Goal: Task Accomplishment & Management: Complete application form

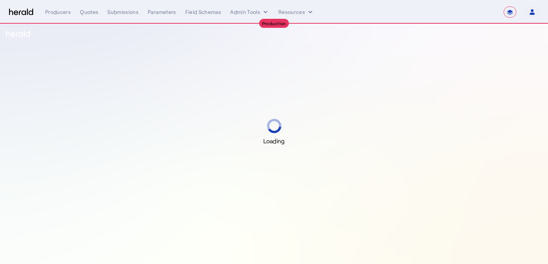
select select "**********"
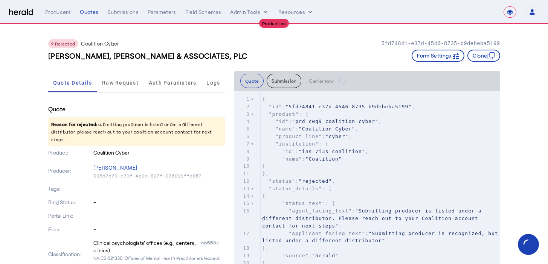
click at [260, 44] on div "Rejected Coalition Cyber 5fd74841-e37d-4546-8735-b9debeba5199" at bounding box center [274, 43] width 452 height 9
click at [128, 83] on span "Raw Request" at bounding box center [120, 82] width 37 height 5
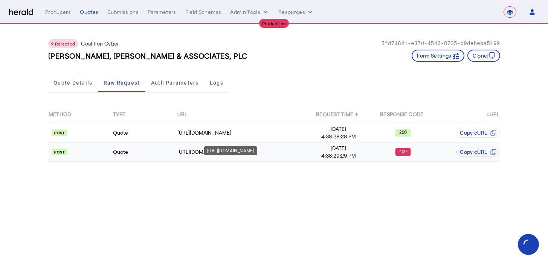
click at [202, 154] on div "https://distribution-api.coalitioninc.com/v2/packages" at bounding box center [241, 152] width 128 height 8
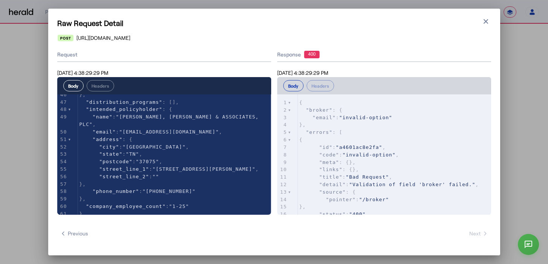
scroll to position [31, 0]
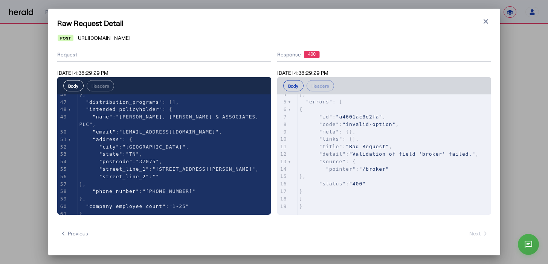
click at [490, 17] on div "Raw Request Detail Close modal https://distribution-api.coalitioninc.com/v2/pac…" at bounding box center [274, 132] width 452 height 247
click at [485, 20] on icon "button" at bounding box center [486, 21] width 5 height 5
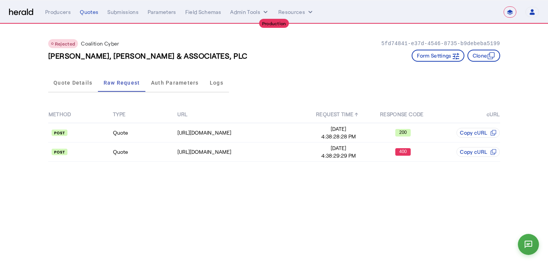
click at [268, 79] on div "Quote Details Raw Request Auth Parameters Logs" at bounding box center [274, 83] width 452 height 25
click at [244, 14] on button "Admin Tools" at bounding box center [249, 12] width 39 height 8
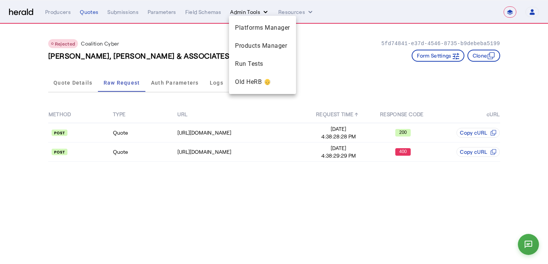
click at [244, 14] on div at bounding box center [274, 132] width 548 height 264
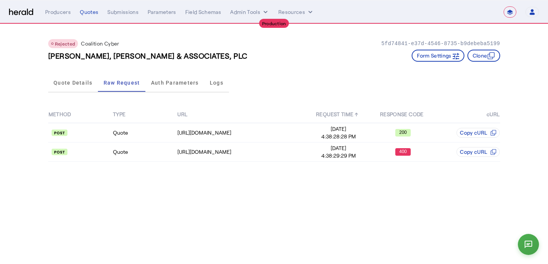
click at [248, 34] on div "Rejected Coalition Cyber 5fd74841-e37d-4546-8735-b9debeba5199 HUGHES, MCDANIEL …" at bounding box center [274, 47] width 452 height 47
click at [254, 15] on button "Admin Tools" at bounding box center [249, 12] width 39 height 8
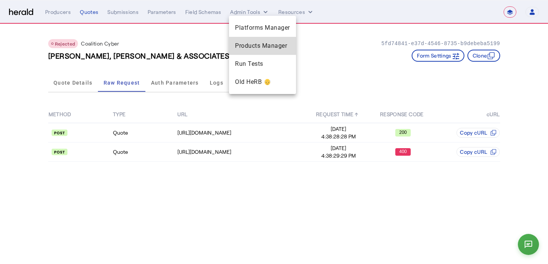
click at [252, 44] on span "Products Manager" at bounding box center [262, 45] width 55 height 9
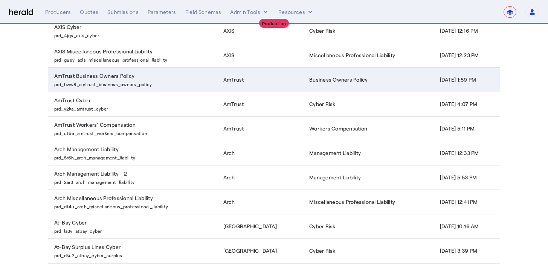
scroll to position [145, 0]
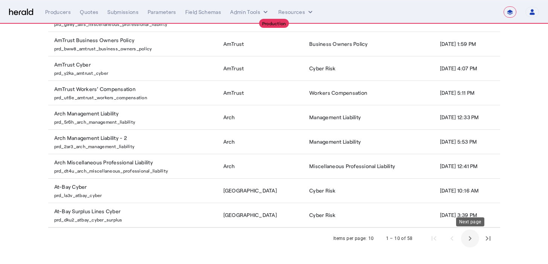
click at [465, 238] on span "Next page" at bounding box center [470, 239] width 18 height 18
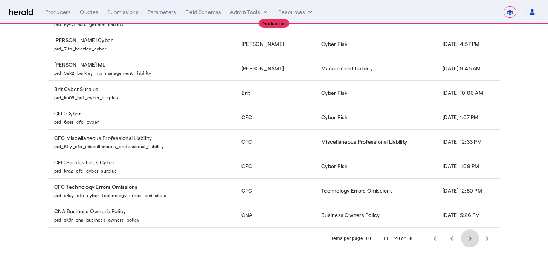
click at [465, 239] on span "Next page" at bounding box center [470, 239] width 18 height 18
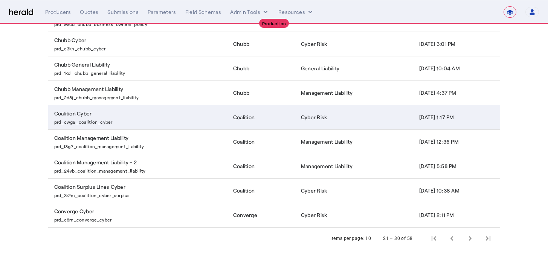
click at [188, 107] on td "Coalition Cyber prd_cwg9_coalition_cyber" at bounding box center [137, 117] width 179 height 24
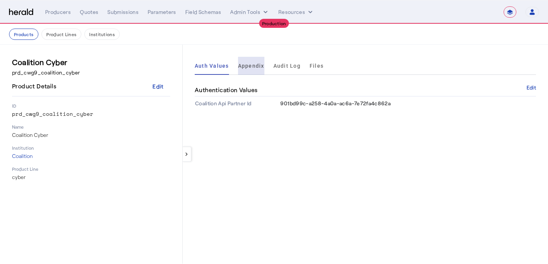
click at [255, 69] on span "Appendix" at bounding box center [251, 65] width 26 height 5
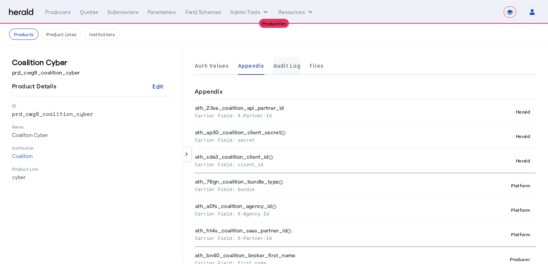
click at [280, 65] on span "Audit Log" at bounding box center [286, 65] width 27 height 5
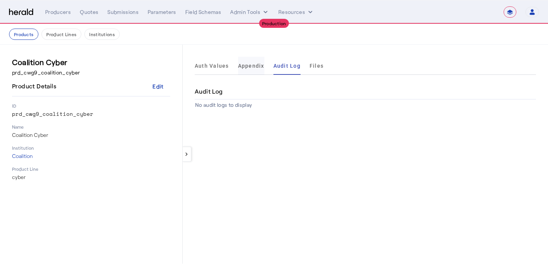
click at [255, 61] on span "Appendix" at bounding box center [251, 66] width 26 height 18
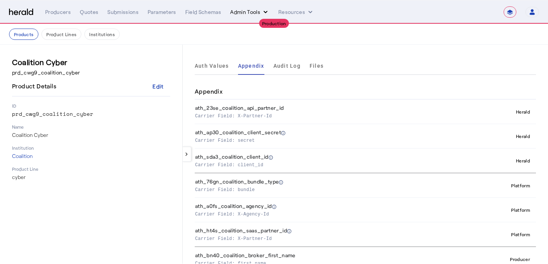
click at [239, 14] on button "Admin Tools" at bounding box center [249, 12] width 39 height 8
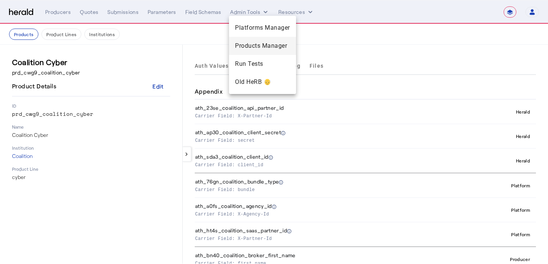
click at [238, 45] on span "Products Manager" at bounding box center [262, 45] width 55 height 9
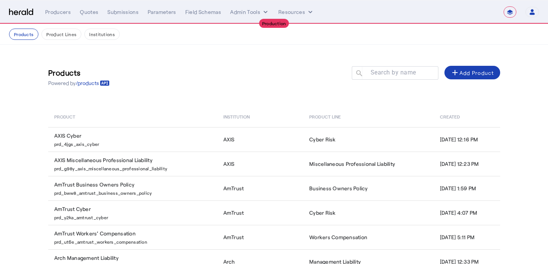
click at [238, 45] on div "Products Powered by /products Search by name search add Add Product Product Ins…" at bounding box center [274, 227] width 482 height 364
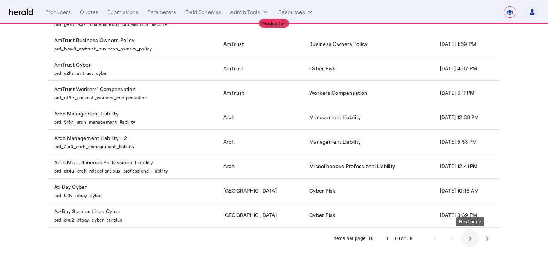
click at [466, 234] on span "Next page" at bounding box center [470, 239] width 18 height 18
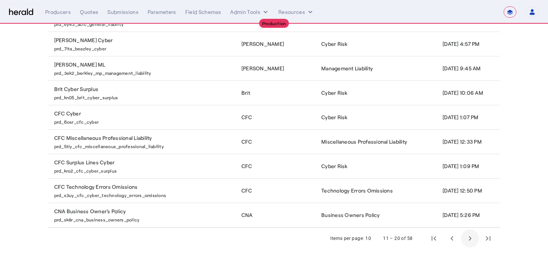
click at [466, 237] on span "Next page" at bounding box center [470, 239] width 18 height 18
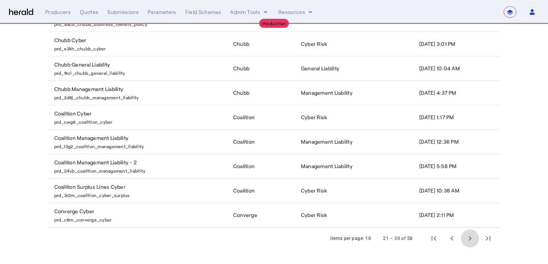
click at [466, 237] on span "Next page" at bounding box center [470, 239] width 18 height 18
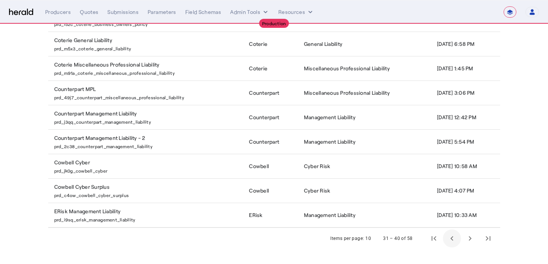
click at [456, 237] on span "Previous page" at bounding box center [452, 239] width 18 height 18
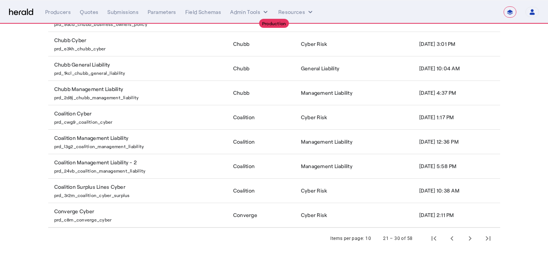
click at [509, 16] on select "**********" at bounding box center [510, 11] width 13 height 11
click at [243, 8] on div "**********" at bounding box center [292, 11] width 494 height 11
click at [240, 11] on button "Admin Tools" at bounding box center [249, 12] width 39 height 8
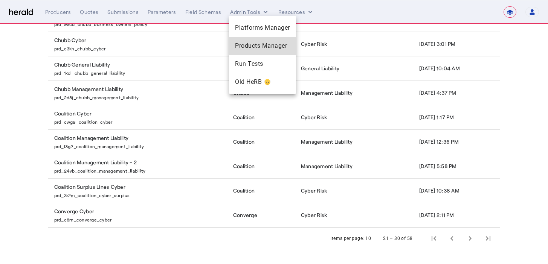
click at [253, 41] on span "Products Manager" at bounding box center [262, 45] width 55 height 9
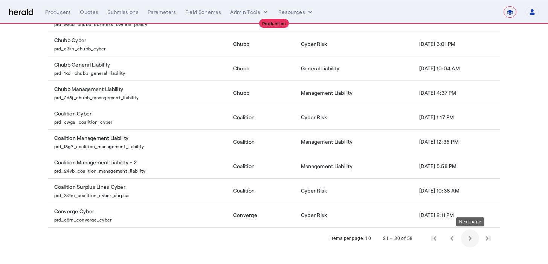
click at [475, 238] on span "Next page" at bounding box center [470, 239] width 18 height 18
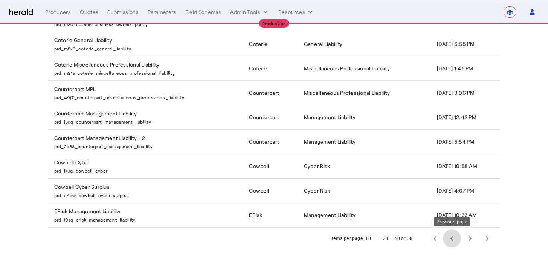
click at [450, 241] on span "Previous page" at bounding box center [452, 239] width 18 height 18
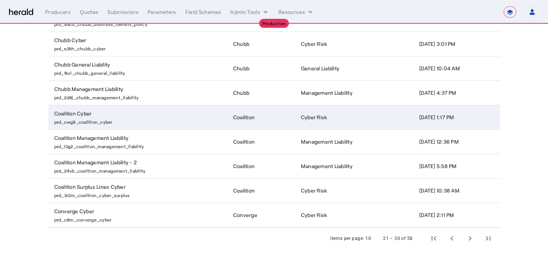
click at [121, 123] on p "prd_cwg9_coalition_cyber" at bounding box center [139, 122] width 170 height 8
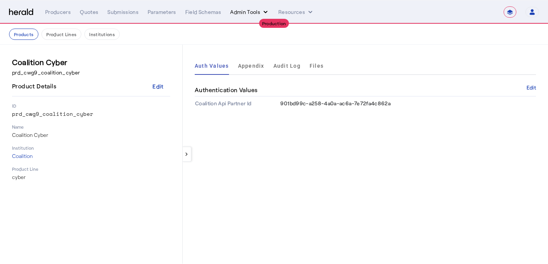
click at [248, 15] on button "Admin Tools" at bounding box center [249, 12] width 39 height 8
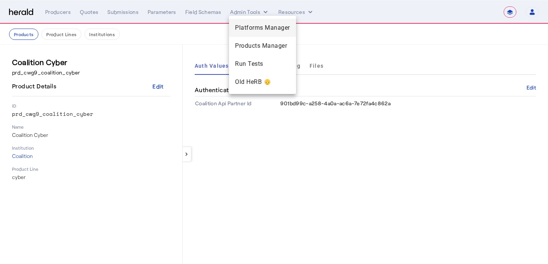
click at [259, 30] on span "Platforms Manager" at bounding box center [262, 27] width 55 height 9
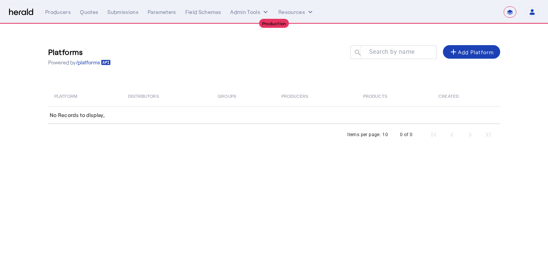
click at [17, 10] on img at bounding box center [21, 12] width 24 height 7
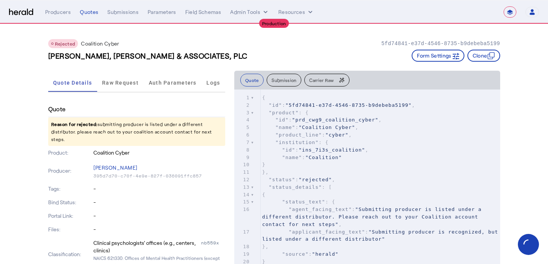
click at [512, 16] on select "**********" at bounding box center [510, 11] width 13 height 11
click at [17, 17] on div "**********" at bounding box center [274, 11] width 530 height 11
click at [20, 16] on div "**********" at bounding box center [274, 11] width 530 height 11
click at [25, 12] on img at bounding box center [21, 12] width 24 height 7
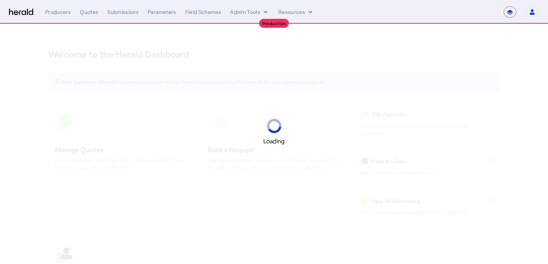
select select "**********"
select select "pfm_r9a7_zywave"
click at [483, 10] on select "1Fort Affinity Risk Billy BindHQ Bunker CRC Campus Coverage Citadel Fifthwall F…" at bounding box center [457, 11] width 75 height 11
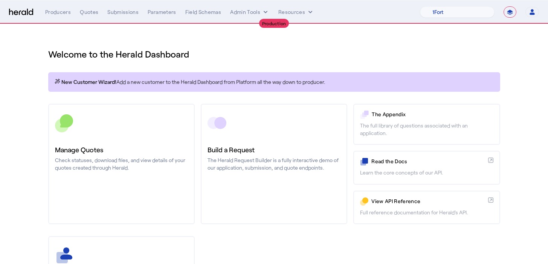
click at [344, 38] on div "Welcome to the Herald Dashboard New Customer Wizard! Add a new customer to the …" at bounding box center [274, 198] width 482 height 348
click at [253, 6] on nav "**********" at bounding box center [274, 11] width 548 height 23
click at [251, 6] on nav "**********" at bounding box center [274, 11] width 548 height 23
click at [248, 9] on button "Admin Tools" at bounding box center [249, 12] width 39 height 8
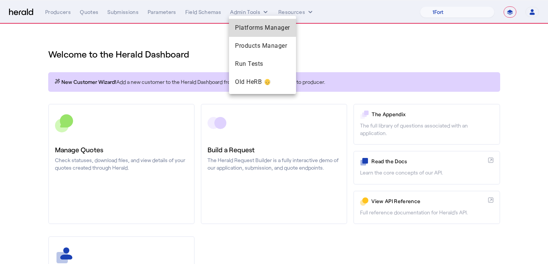
click at [263, 30] on span "Platforms Manager" at bounding box center [262, 27] width 55 height 9
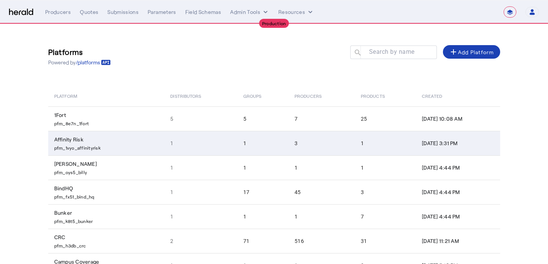
scroll to position [124, 0]
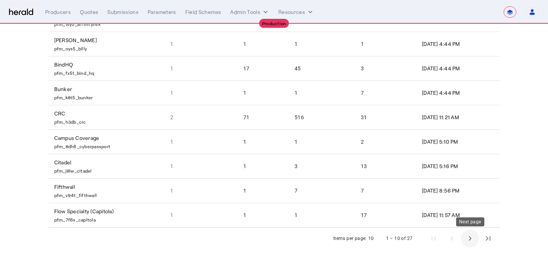
click at [473, 239] on span "Next page" at bounding box center [470, 239] width 18 height 18
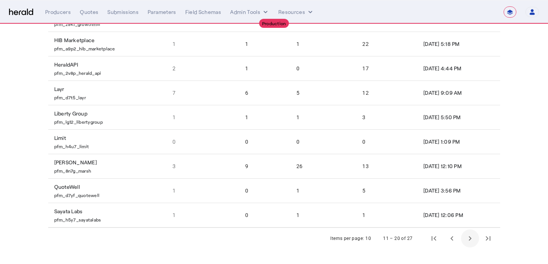
click at [473, 239] on span "Next page" at bounding box center [470, 239] width 18 height 18
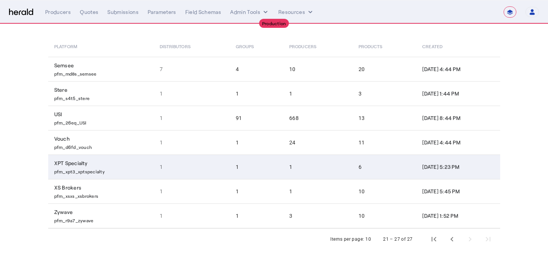
scroll to position [50, 0]
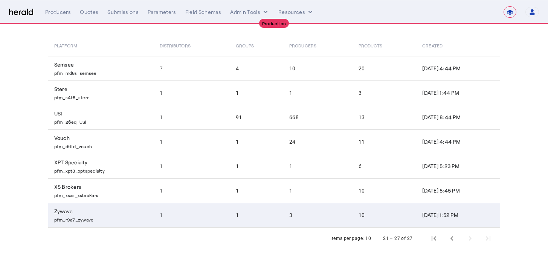
click at [232, 223] on td "1" at bounding box center [257, 215] width 54 height 25
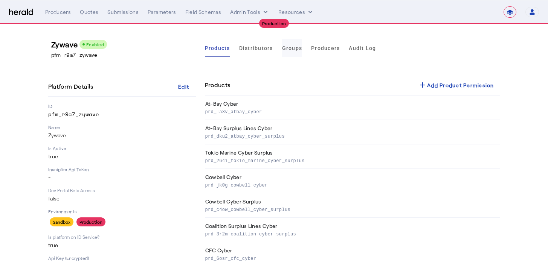
click at [282, 49] on span "Groups" at bounding box center [292, 48] width 20 height 5
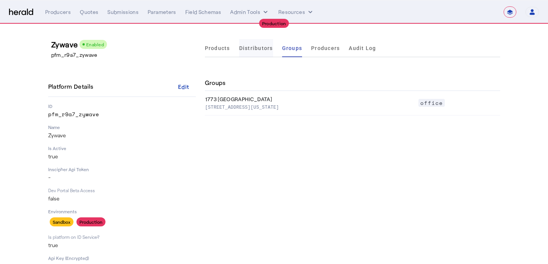
click at [262, 47] on span "Distributors" at bounding box center [256, 48] width 34 height 5
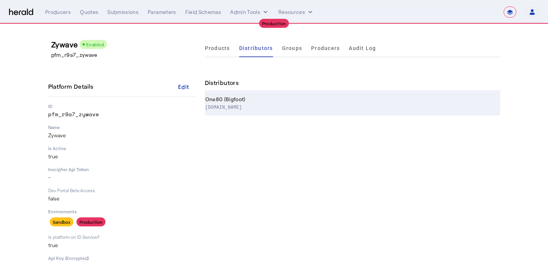
click at [248, 99] on th "One80 (Bigfoot) www.one80.com" at bounding box center [352, 103] width 295 height 24
select select "pfm_r9a7_zywave"
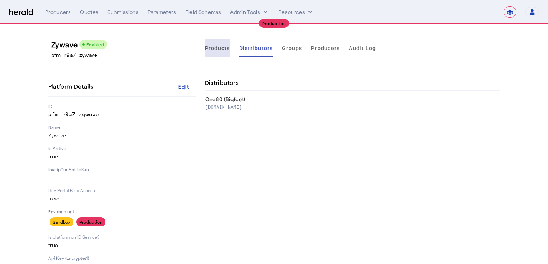
click at [218, 51] on span "Products" at bounding box center [217, 48] width 25 height 5
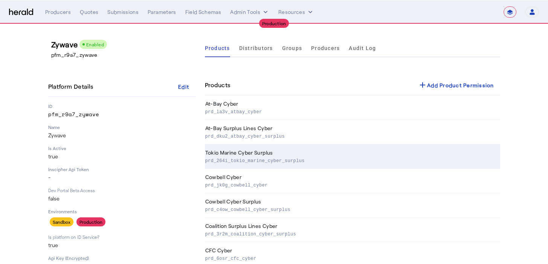
scroll to position [91, 0]
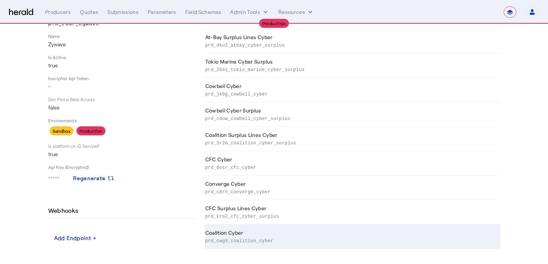
click at [246, 237] on p "prd_cwg9_coalition_cyber" at bounding box center [351, 241] width 292 height 8
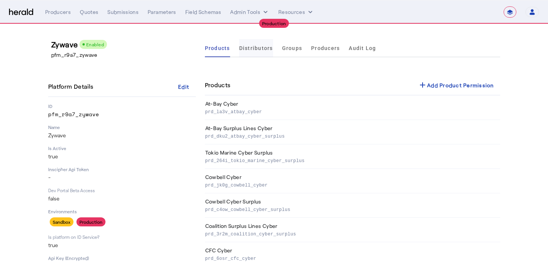
click at [269, 57] on span "Distributors" at bounding box center [256, 48] width 34 height 18
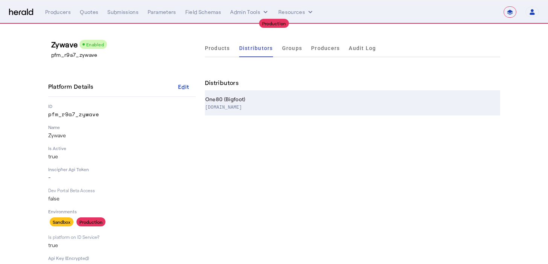
click at [260, 104] on p "www.one80.com" at bounding box center [351, 107] width 292 height 8
select select "pfm_r9a7_zywave"
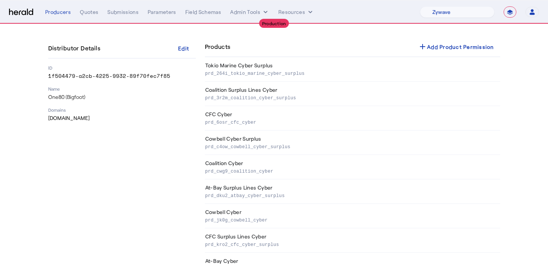
scroll to position [87, 0]
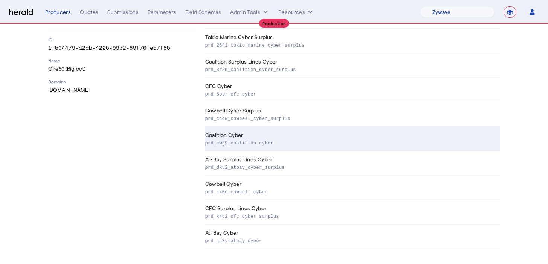
click at [294, 141] on p "prd_cwg9_coalition_cyber" at bounding box center [351, 143] width 292 height 8
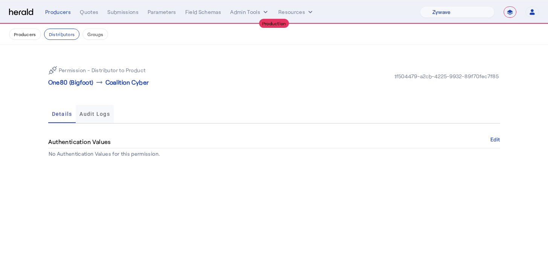
click at [95, 105] on span "Audit Logs" at bounding box center [94, 114] width 31 height 18
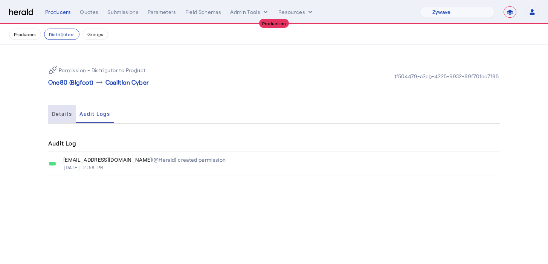
click at [73, 113] on div "Details" at bounding box center [62, 114] width 28 height 18
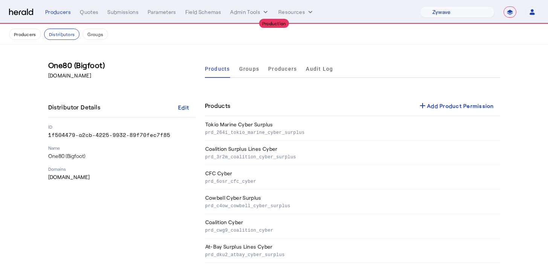
click at [263, 72] on ul "Products Groups Producers Audit Log" at bounding box center [269, 69] width 128 height 18
click at [247, 70] on span "Groups" at bounding box center [249, 68] width 20 height 5
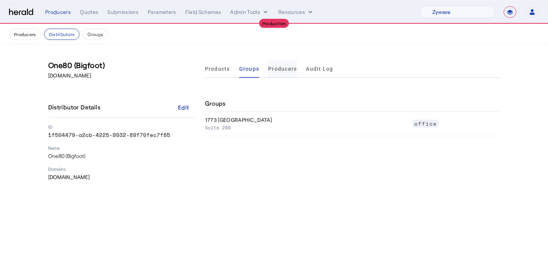
click at [270, 70] on span "Producers" at bounding box center [282, 68] width 29 height 5
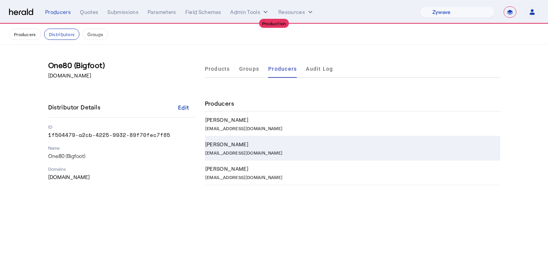
click at [253, 144] on div "[PERSON_NAME]" at bounding box center [351, 145] width 292 height 8
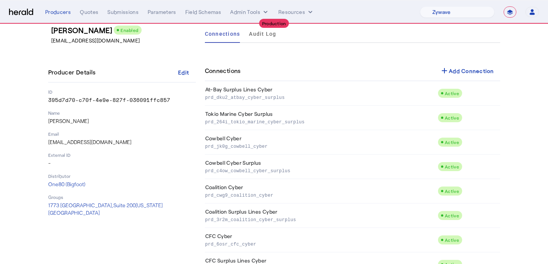
scroll to position [63, 0]
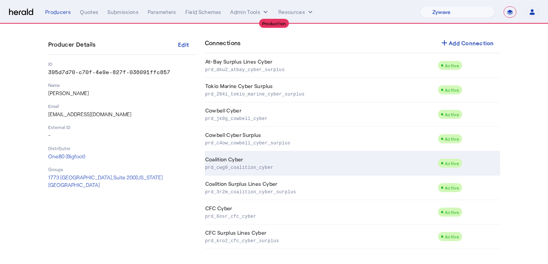
click at [374, 159] on td "Coalition Cyber prd_cwg9_coalition_cyber" at bounding box center [321, 163] width 233 height 24
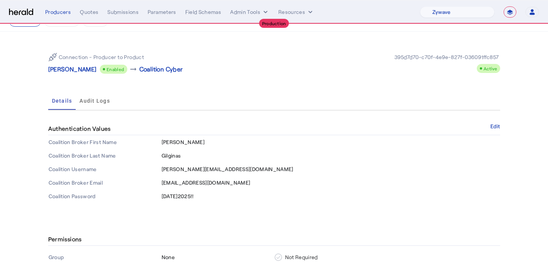
scroll to position [15, 0]
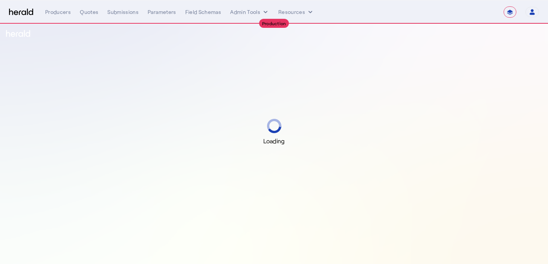
select select "**********"
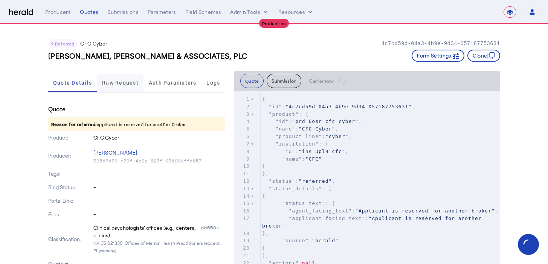
click at [131, 81] on span "Raw Request" at bounding box center [120, 82] width 37 height 5
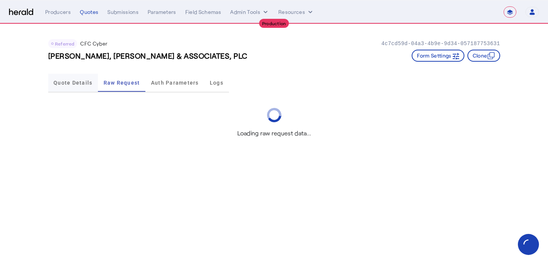
click at [89, 86] on span "Quote Details" at bounding box center [72, 82] width 39 height 5
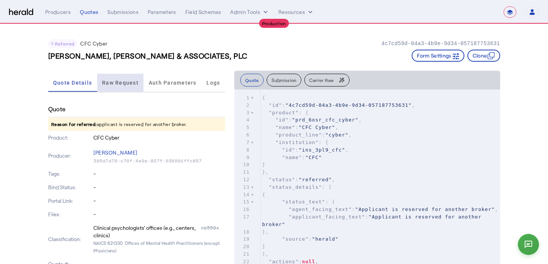
click at [126, 80] on span "Raw Request" at bounding box center [120, 82] width 37 height 5
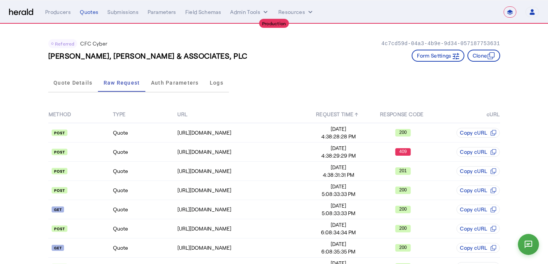
scroll to position [85, 0]
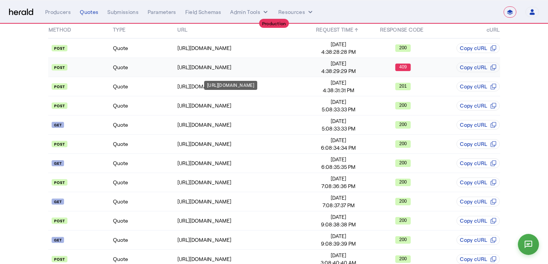
click at [287, 63] on td "[URL][DOMAIN_NAME]" at bounding box center [241, 67] width 129 height 19
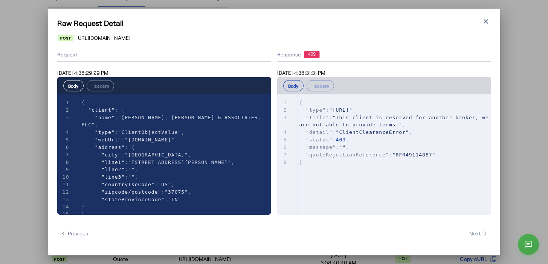
scroll to position [0, 0]
click at [485, 25] on button "Close modal" at bounding box center [486, 21] width 11 height 11
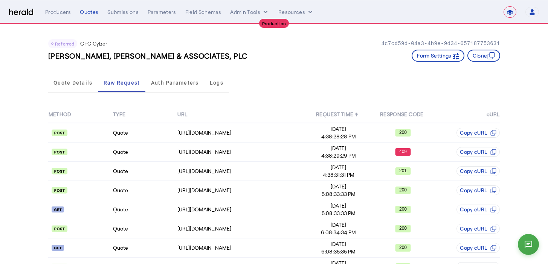
scroll to position [85, 0]
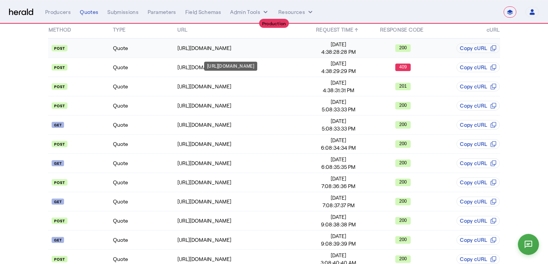
click at [268, 55] on td "[URL][DOMAIN_NAME]" at bounding box center [241, 48] width 129 height 20
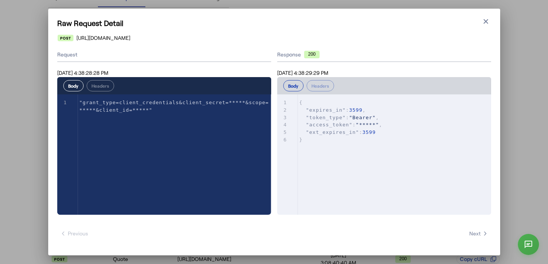
scroll to position [0, 0]
click at [486, 25] on icon "button" at bounding box center [486, 22] width 8 height 8
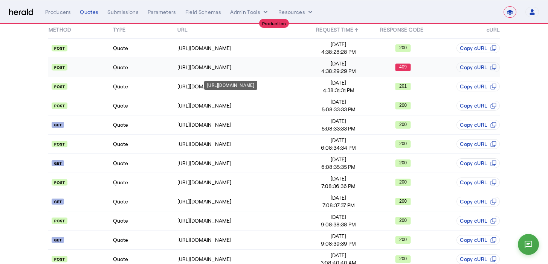
click at [279, 64] on div "[URL][DOMAIN_NAME]" at bounding box center [241, 68] width 128 height 8
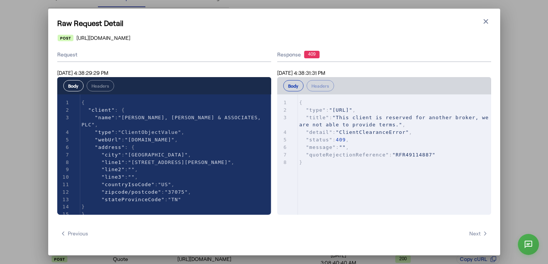
scroll to position [0, 0]
click at [96, 87] on button "Headers" at bounding box center [101, 85] width 28 height 11
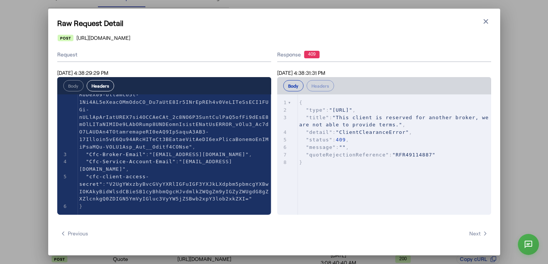
scroll to position [165, 0]
click at [382, 130] on span ""ClientClearanceError"" at bounding box center [372, 133] width 73 height 6
type textarea "**********"
click at [382, 130] on span ""ClientClearanceError"" at bounding box center [372, 133] width 73 height 6
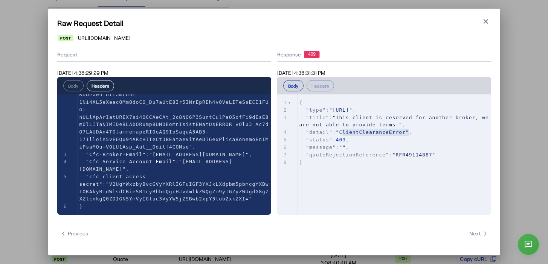
click at [206, 150] on pre ""Authorization" : ," at bounding box center [174, 46] width 193 height 209
type textarea "**********"
drag, startPoint x: 237, startPoint y: 155, endPoint x: 156, endPoint y: 157, distance: 81.4
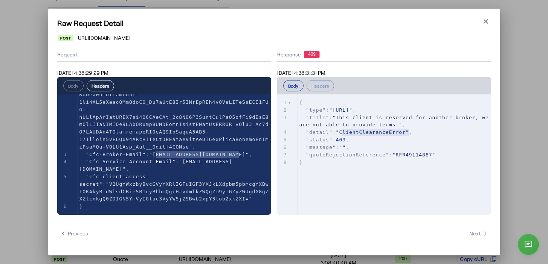
click at [156, 157] on span ""heather@bigfootbinds.com"" at bounding box center [199, 155] width 100 height 6
click at [168, 174] on pre ""cfc-client-access-secret" : "V2UgYWxzbyBvcGVyYXRlIGFuIGF3YXJkLXdpbm5pbmcgYXBwI…" at bounding box center [174, 188] width 193 height 30
type textarea "**********"
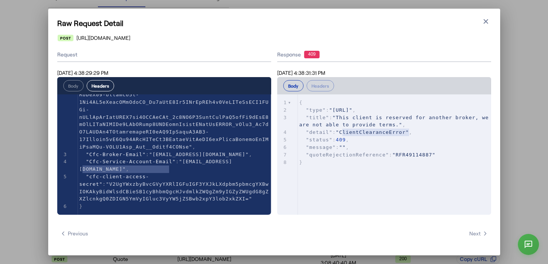
drag, startPoint x: 170, startPoint y: 169, endPoint x: 82, endPoint y: 167, distance: 87.8
click at [82, 167] on span ""one80.zywave@heraldapi.com"" at bounding box center [155, 165] width 153 height 13
click at [179, 157] on pre ""Cfc-Broker-Email" : "heather@bigfootbinds.com" ," at bounding box center [174, 155] width 193 height 8
click at [484, 21] on icon "button" at bounding box center [486, 22] width 8 height 8
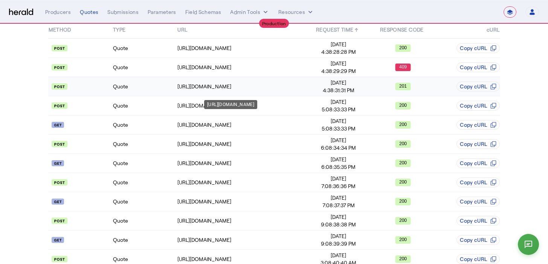
scroll to position [0, 0]
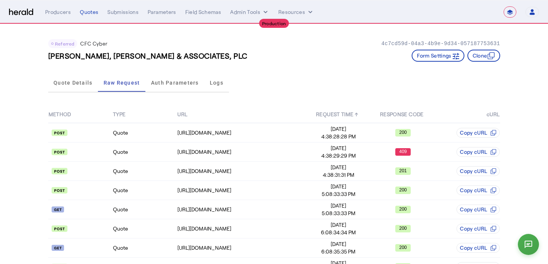
click at [220, 95] on div "Quote Details Raw Request Auth Parameters Logs" at bounding box center [138, 83] width 181 height 25
click at [87, 76] on span "Quote Details" at bounding box center [72, 83] width 39 height 18
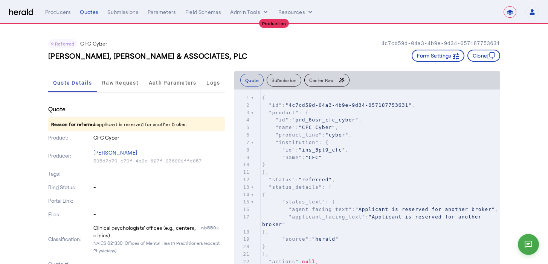
click at [90, 6] on div "**********" at bounding box center [292, 11] width 494 height 11
click at [83, 12] on div "Quotes" at bounding box center [89, 12] width 18 height 8
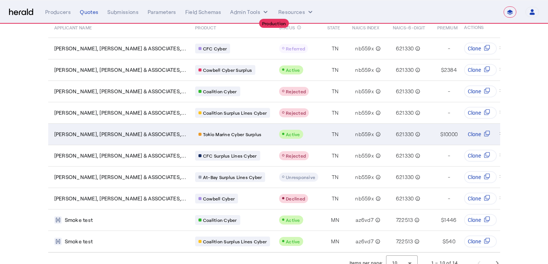
scroll to position [77, 0]
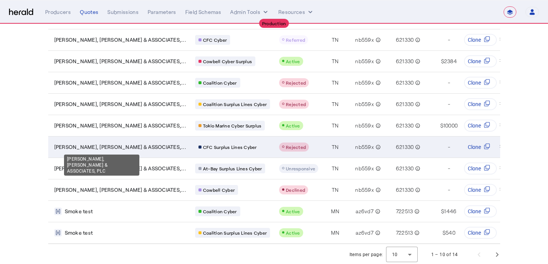
click at [117, 146] on span "HUGHES, MCDANIEL & ASSOCIATES,..." at bounding box center [120, 148] width 132 height 8
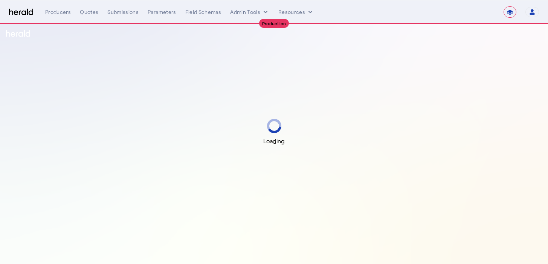
select select "**********"
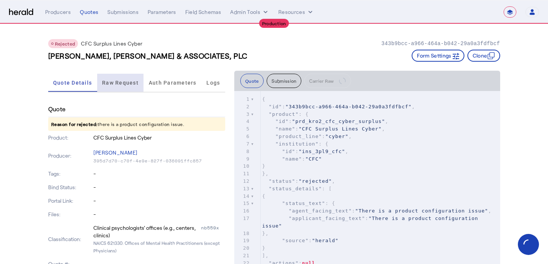
click at [124, 84] on span "Raw Request" at bounding box center [120, 82] width 37 height 5
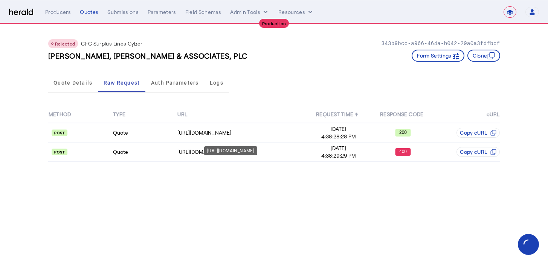
click at [225, 147] on div "[URL][DOMAIN_NAME]" at bounding box center [230, 151] width 53 height 9
click at [211, 150] on div "[URL][DOMAIN_NAME]" at bounding box center [230, 151] width 53 height 9
click at [181, 156] on div "[URL][DOMAIN_NAME]" at bounding box center [241, 152] width 128 height 8
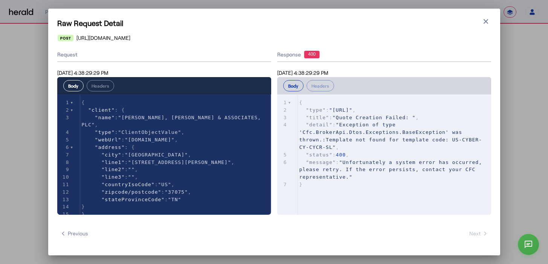
scroll to position [1, 0]
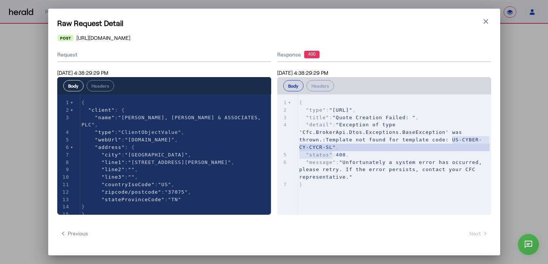
type textarea "**********"
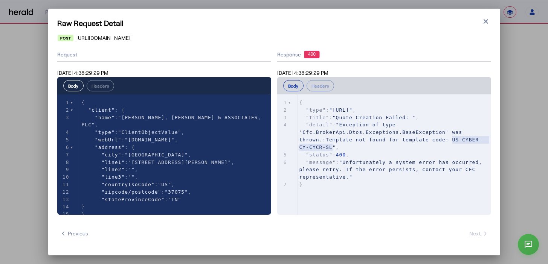
drag, startPoint x: 452, startPoint y: 142, endPoint x: 332, endPoint y: 148, distance: 121.1
click at [332, 148] on span ""Exception of type 'Cfc.BrokerApi.Dtos.Exceptions.BaseException' was thrown.:Te…" at bounding box center [390, 136] width 183 height 28
click at [397, 156] on pre ""status" : 400 ," at bounding box center [394, 155] width 193 height 8
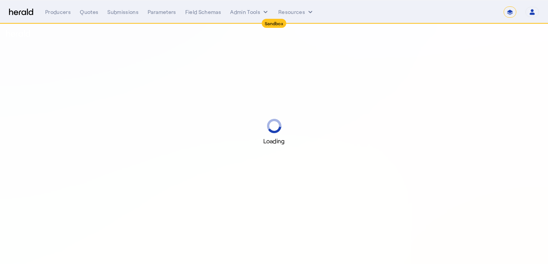
select select "*******"
select select "pfm_2v8p_herald_api"
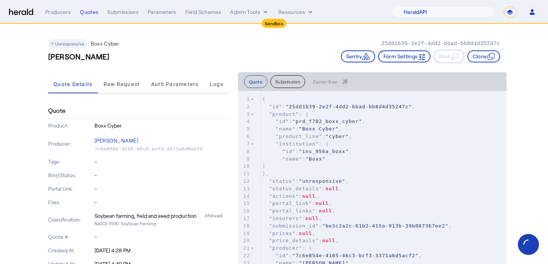
click at [267, 48] on div "Unresponsive Boxx Cyber 25dd1b39-2e2f-4dd2-bbad-bb8d4d35247c" at bounding box center [274, 43] width 452 height 9
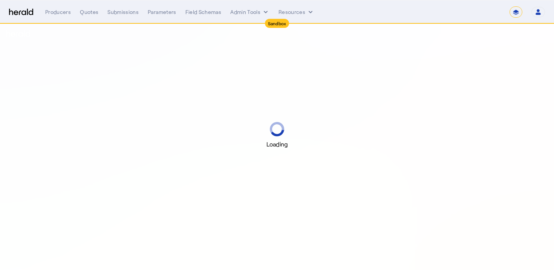
select select "*******"
select select "pfm_2v8p_herald_api"
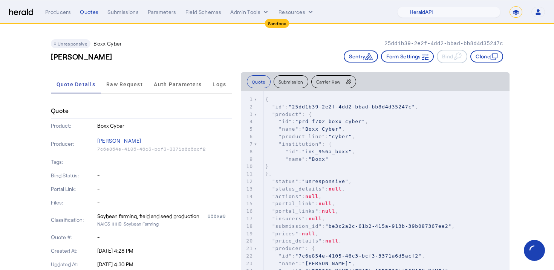
click at [494, 57] on icon "button" at bounding box center [494, 57] width 8 height 8
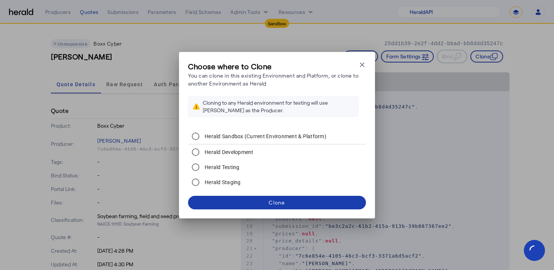
click at [334, 208] on span at bounding box center [277, 203] width 178 height 18
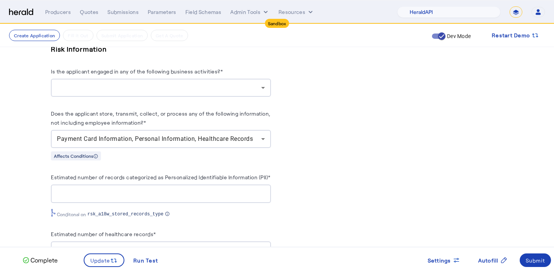
scroll to position [704, 0]
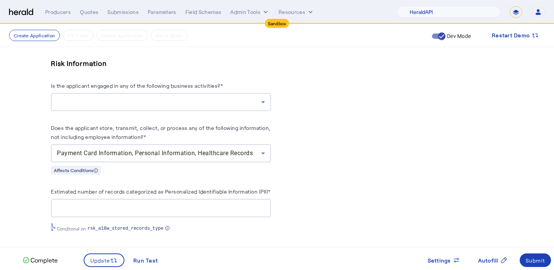
click at [221, 98] on div at bounding box center [159, 102] width 204 height 9
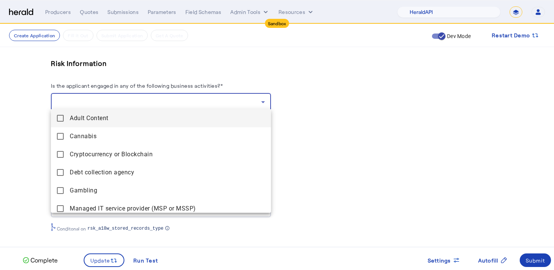
click at [155, 120] on span "Adult Content" at bounding box center [167, 118] width 195 height 9
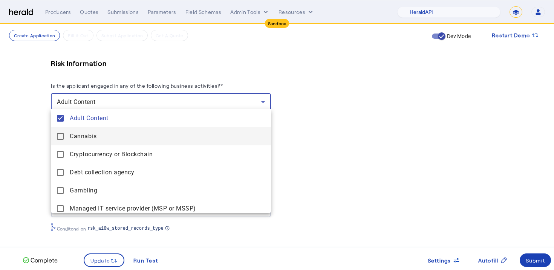
click at [163, 142] on mat-option "Cannabis" at bounding box center [161, 136] width 220 height 18
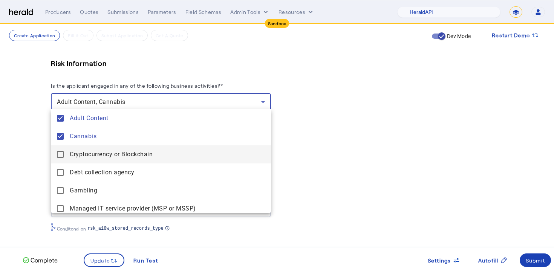
click at [163, 157] on span "Cryptocurrency or Blockchain" at bounding box center [167, 154] width 195 height 9
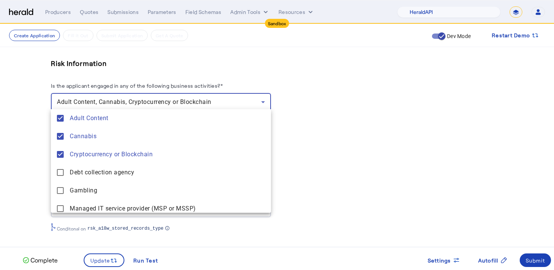
click at [321, 131] on div at bounding box center [277, 135] width 554 height 270
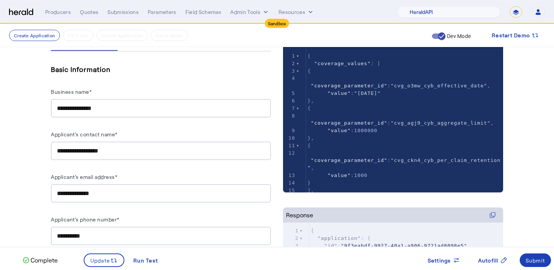
scroll to position [0, 0]
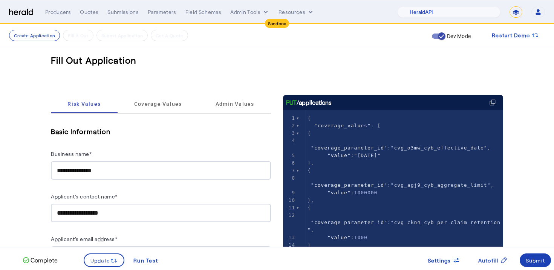
click at [151, 173] on input "**********" at bounding box center [161, 170] width 208 height 9
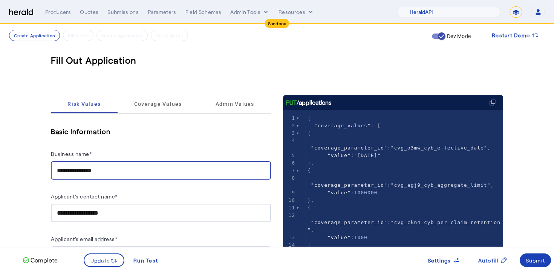
type input "**********"
type input "*"
type input "**********"
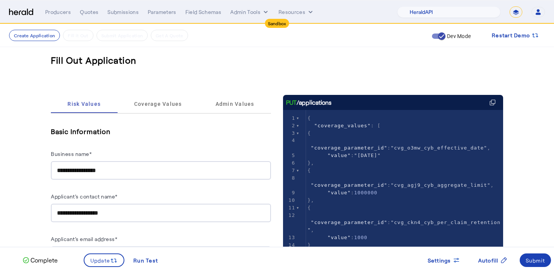
click at [178, 147] on div "**********" at bounding box center [161, 153] width 220 height 54
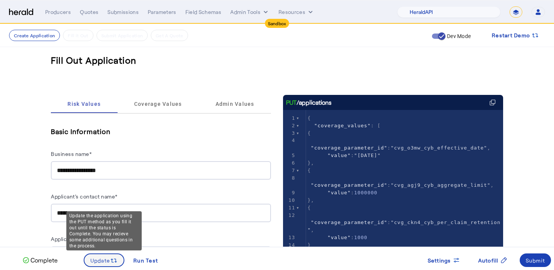
click at [113, 255] on span at bounding box center [104, 260] width 40 height 18
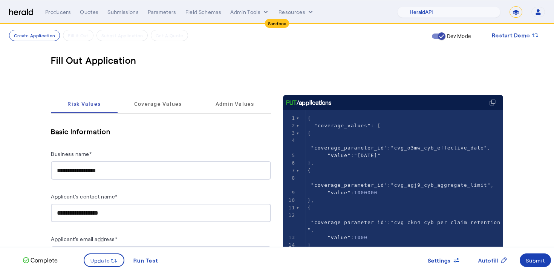
click at [209, 150] on div "Business name*" at bounding box center [161, 155] width 220 height 12
click at [532, 263] on div "Submit" at bounding box center [536, 261] width 20 height 8
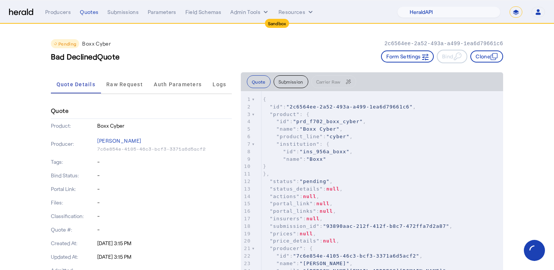
click at [321, 52] on div "Bad DeclinedQuote Form Settings Bind Clone" at bounding box center [277, 57] width 452 height 14
click at [488, 59] on button "Clone" at bounding box center [486, 56] width 33 height 12
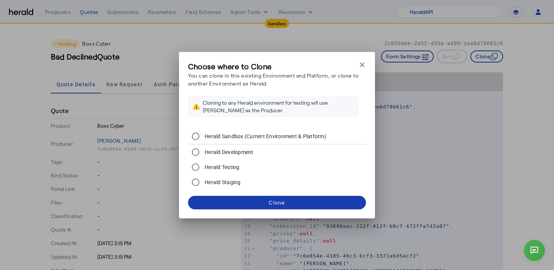
click at [301, 205] on span at bounding box center [277, 203] width 178 height 18
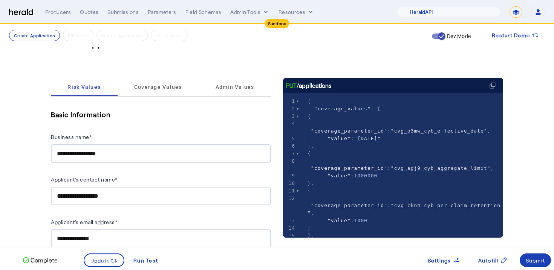
scroll to position [17, 0]
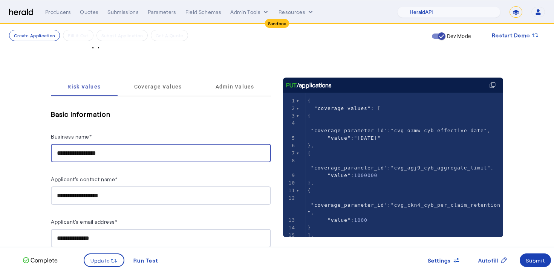
click at [86, 153] on input "**********" at bounding box center [161, 153] width 208 height 9
type input "*"
type input "**********"
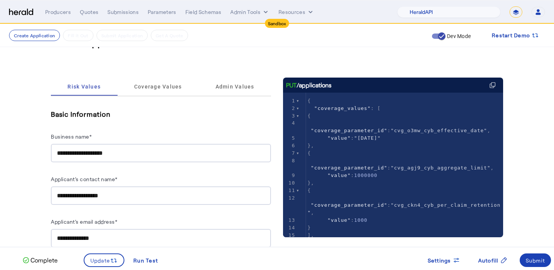
click at [149, 117] on h5 "Basic Information" at bounding box center [161, 113] width 220 height 11
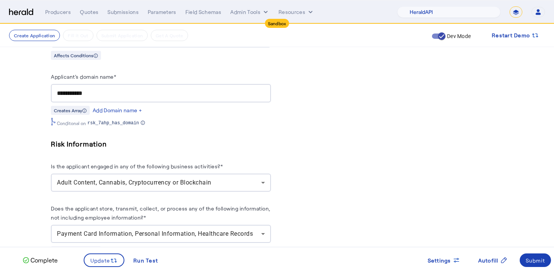
scroll to position [486, 0]
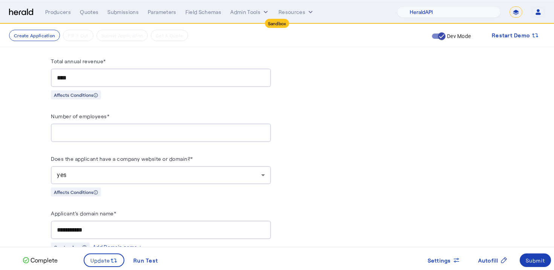
click at [144, 73] on input "****" at bounding box center [161, 77] width 208 height 9
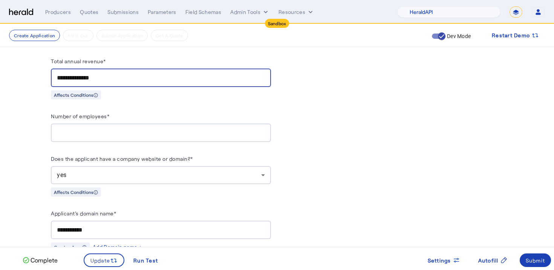
click at [62, 73] on input "**********" at bounding box center [161, 77] width 208 height 9
type input "**********"
click at [130, 115] on div "Number of employees*" at bounding box center [161, 118] width 220 height 12
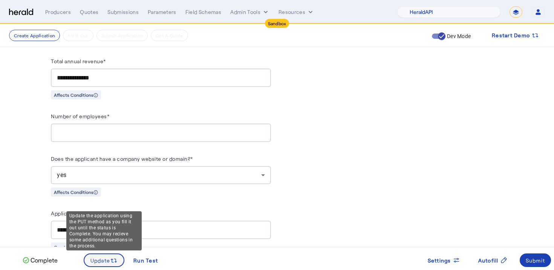
click at [92, 257] on span "Update" at bounding box center [100, 261] width 20 height 8
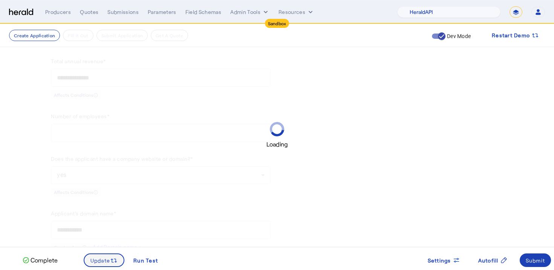
scroll to position [0, 0]
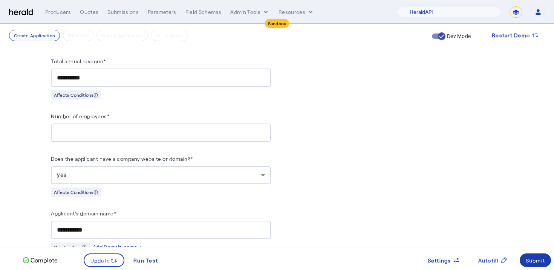
click at [520, 257] on span at bounding box center [535, 260] width 32 height 18
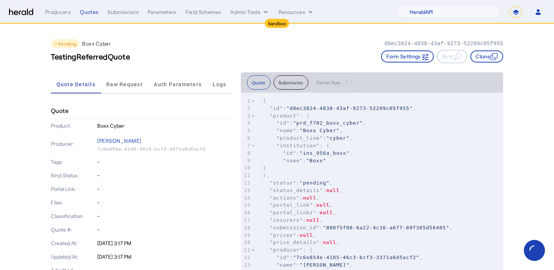
click at [206, 60] on div "TestingReferredQuote Form Settings Bind Clone" at bounding box center [277, 57] width 452 height 14
